Goal: Task Accomplishment & Management: Use online tool/utility

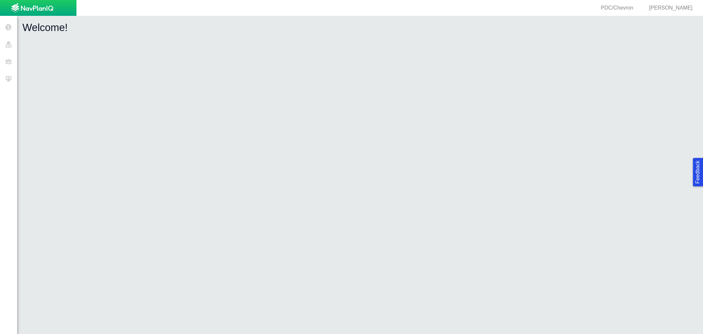
click at [10, 76] on span at bounding box center [8, 78] width 17 height 17
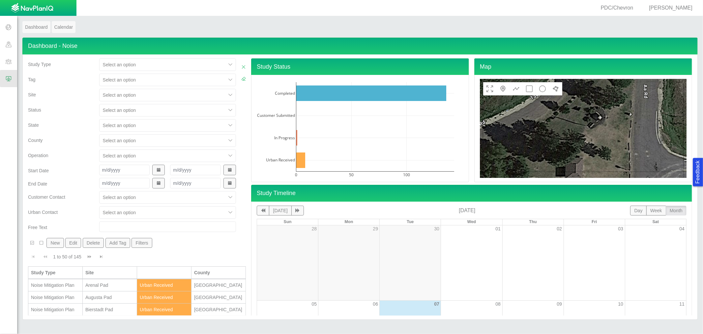
click at [143, 98] on div at bounding box center [163, 95] width 120 height 8
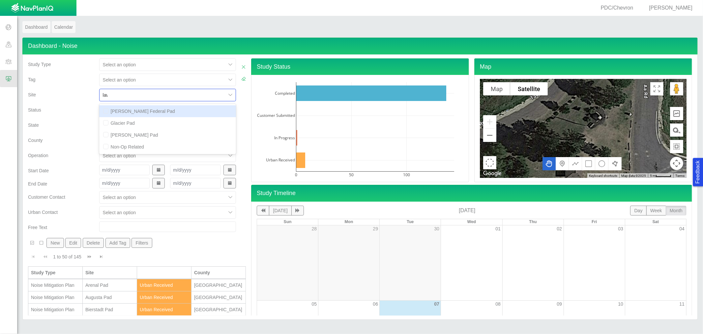
type input "[PERSON_NAME]"
click at [156, 110] on div "[PERSON_NAME] Pad" at bounding box center [167, 111] width 137 height 12
checkbox input "false"
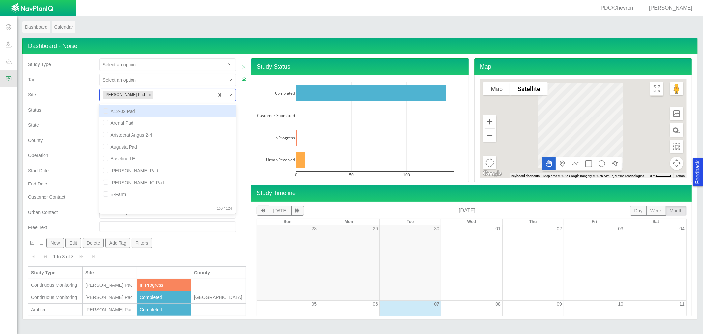
click at [77, 124] on div "State" at bounding box center [61, 123] width 66 height 9
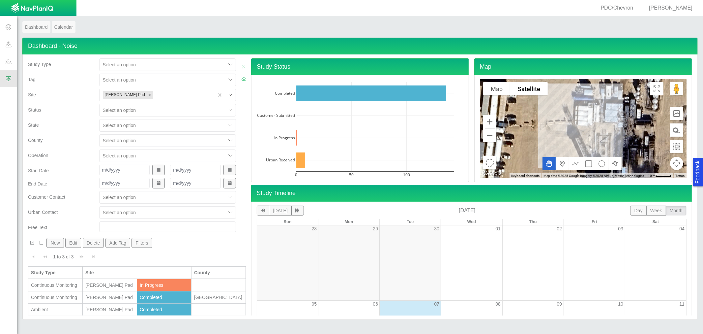
scroll to position [0, 0]
click at [71, 310] on div "Ambient" at bounding box center [55, 309] width 49 height 7
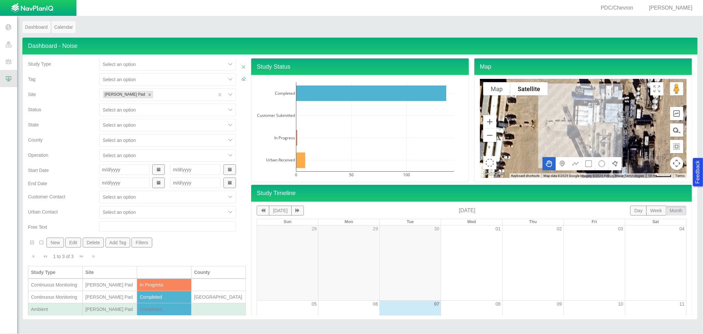
click at [71, 310] on div "Ambient" at bounding box center [55, 309] width 49 height 7
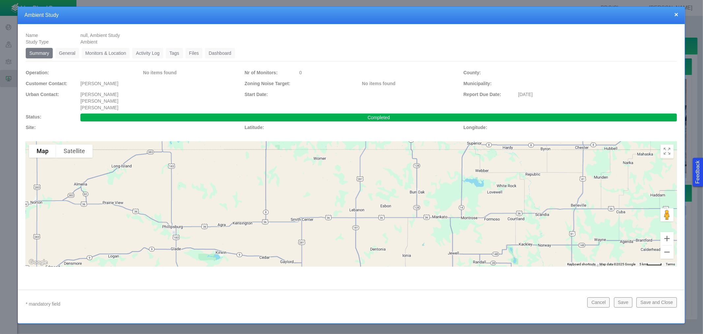
click at [215, 54] on link "Dashboard" at bounding box center [220, 53] width 30 height 11
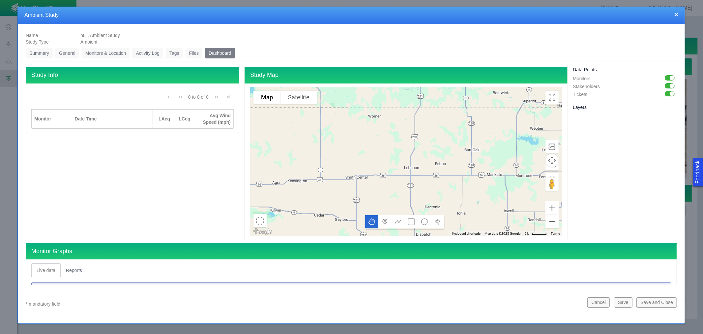
click at [198, 50] on link "Files" at bounding box center [194, 53] width 17 height 11
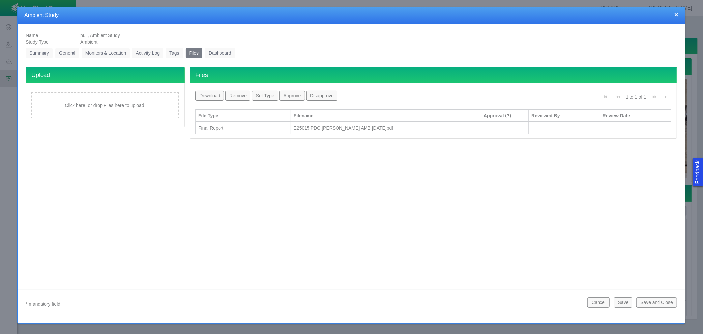
click at [225, 47] on div "Summary 0 General 0 Monitors & Location 0 Activity Log 0 Tags 0 Files 0 Dashboa…" at bounding box center [351, 91] width 657 height 93
click at [224, 49] on link "Dashboard" at bounding box center [220, 53] width 30 height 11
